Goal: Information Seeking & Learning: Learn about a topic

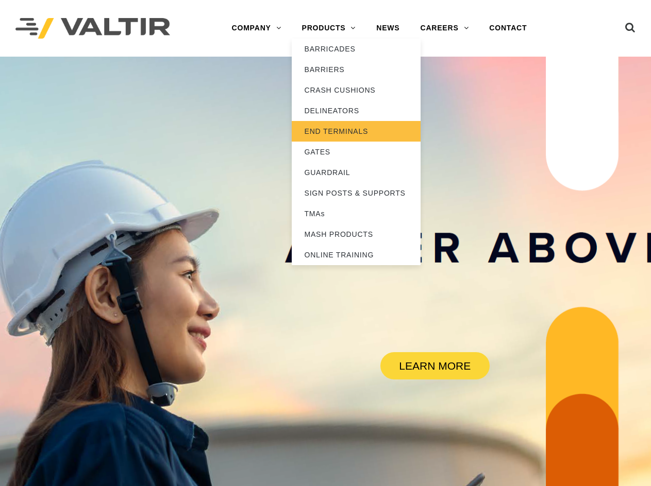
click at [340, 132] on link "END TERMINALS" at bounding box center [356, 131] width 129 height 21
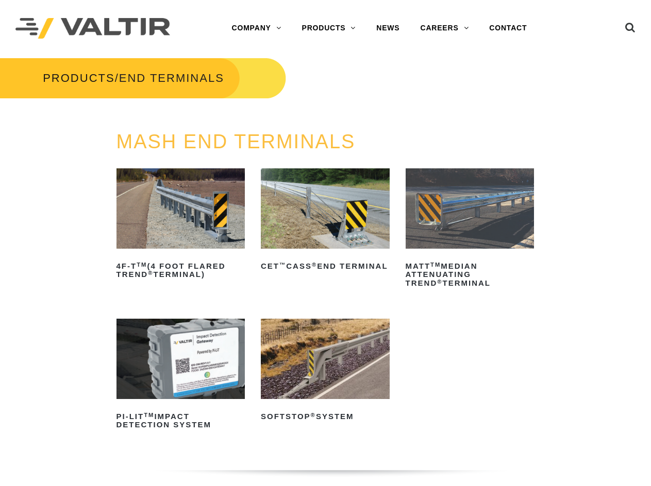
click at [346, 189] on img at bounding box center [325, 208] width 129 height 80
